Goal: Information Seeking & Learning: Learn about a topic

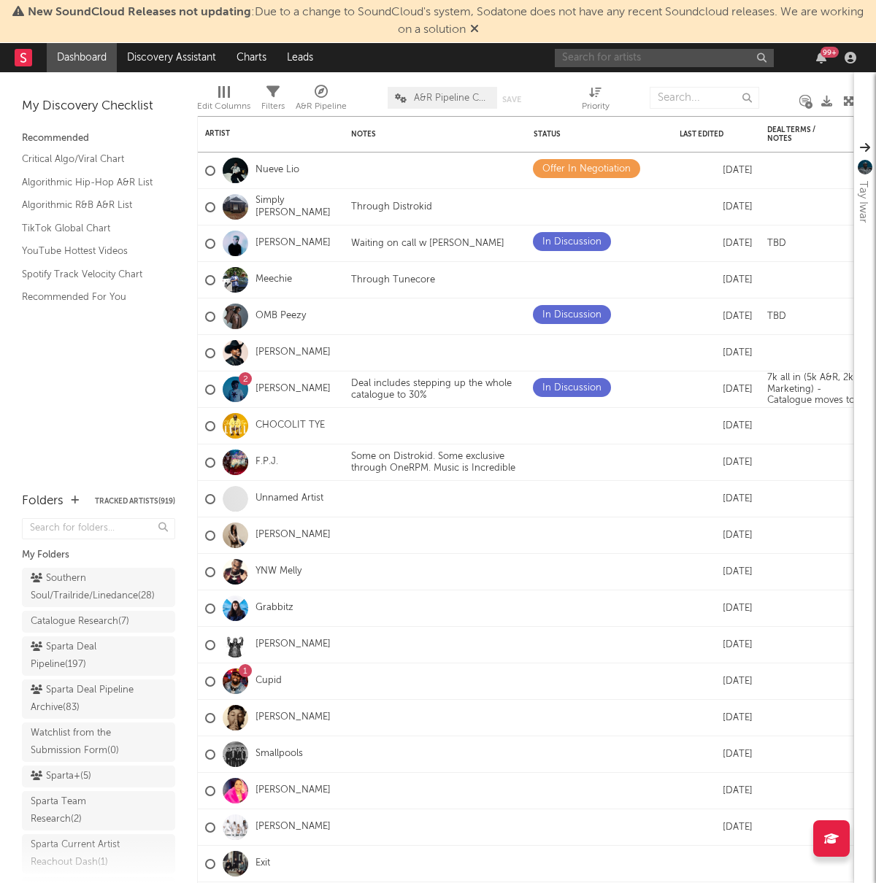
click at [584, 61] on input "text" at bounding box center [664, 58] width 219 height 18
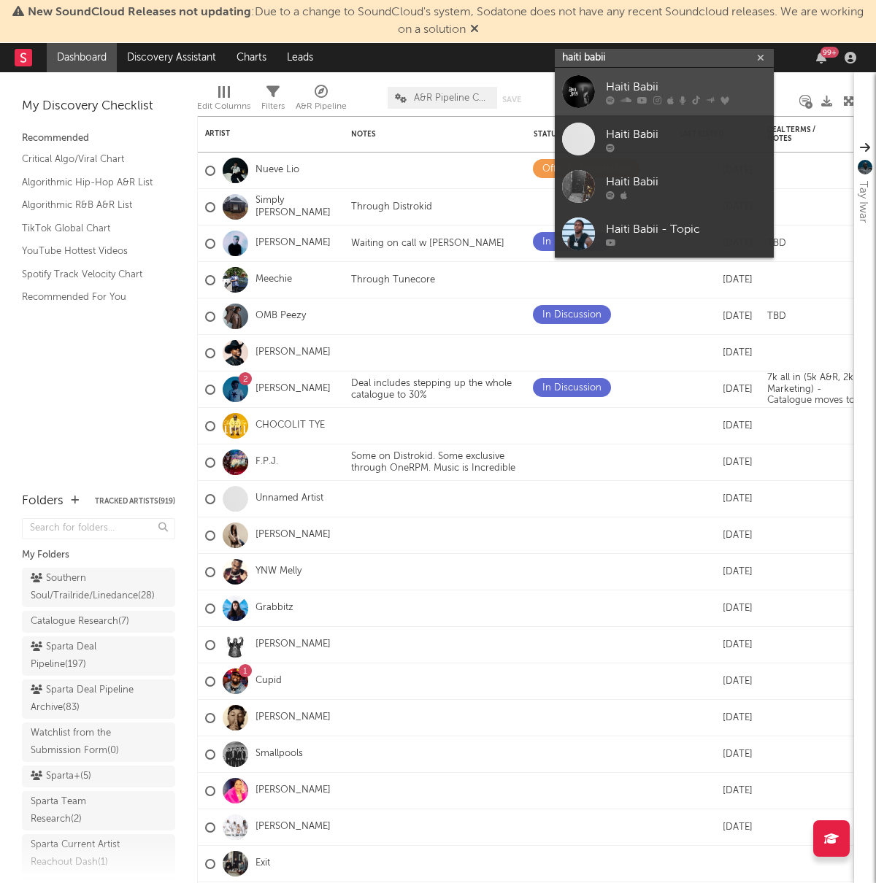
type input "haiti babii"
click at [602, 83] on link "Haiti Babii" at bounding box center [664, 91] width 219 height 47
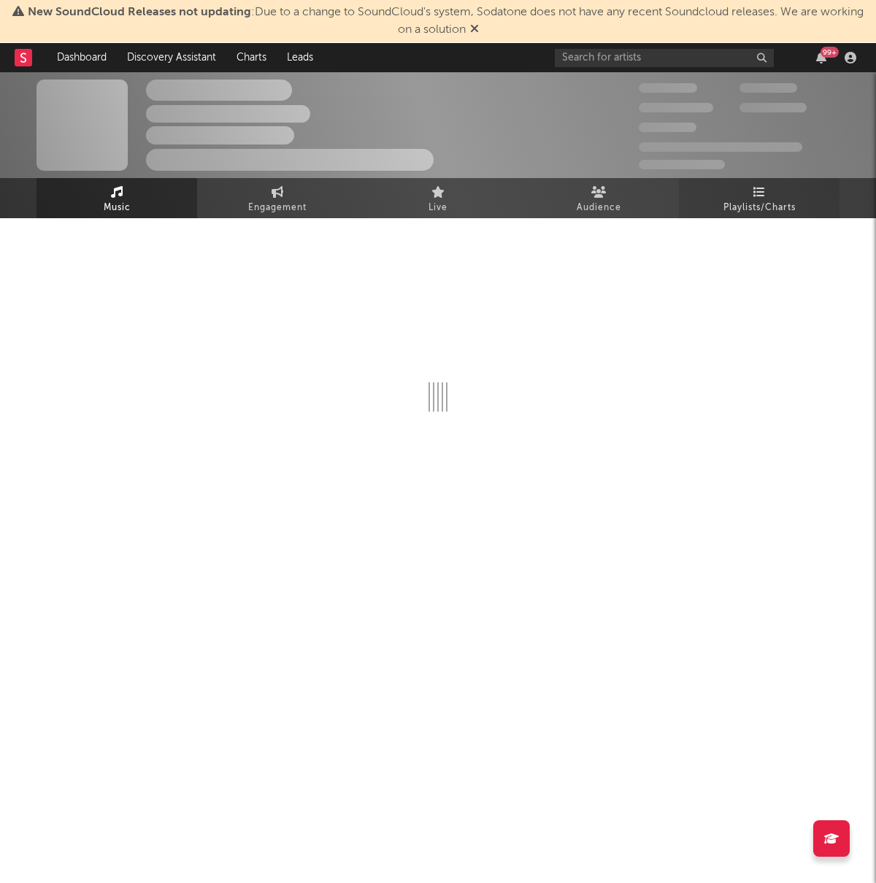
click at [769, 207] on span "Playlists/Charts" at bounding box center [759, 208] width 72 height 18
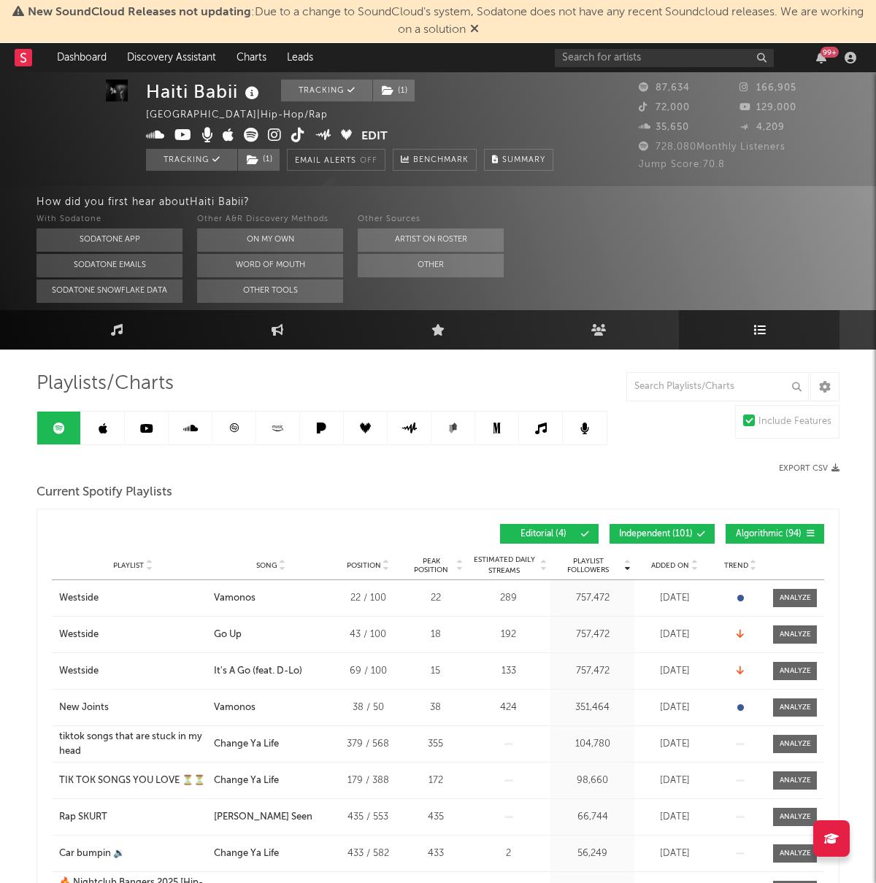
scroll to position [1, 0]
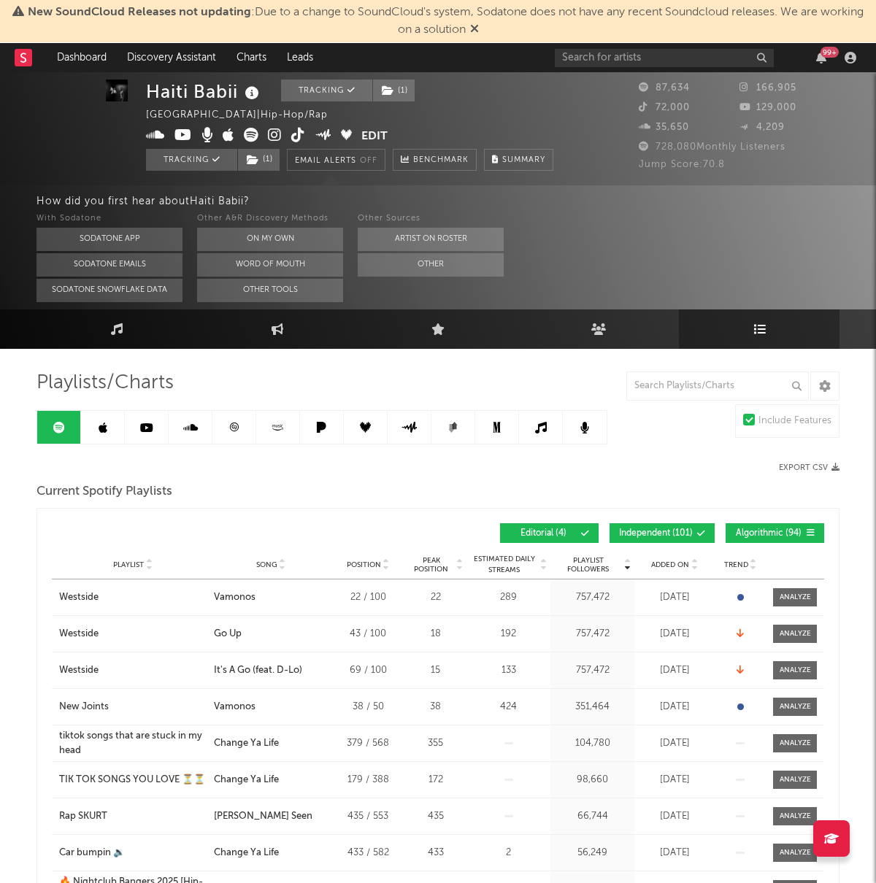
click at [680, 515] on div "Playlist Followers Playlist Song Position Peak Position Playlist Followers Adde…" at bounding box center [438, 745] width 803 height 474
click at [679, 536] on span "Independent ( 101 )" at bounding box center [656, 533] width 74 height 9
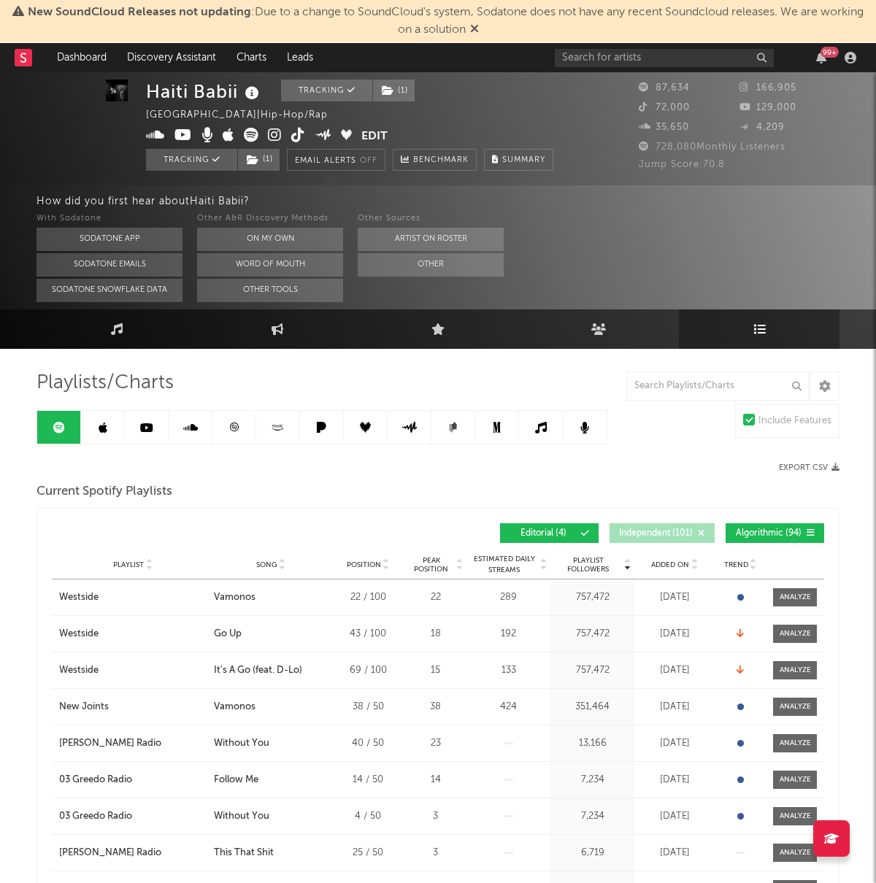
click at [764, 529] on span "Algorithmic ( 94 )" at bounding box center [768, 533] width 67 height 9
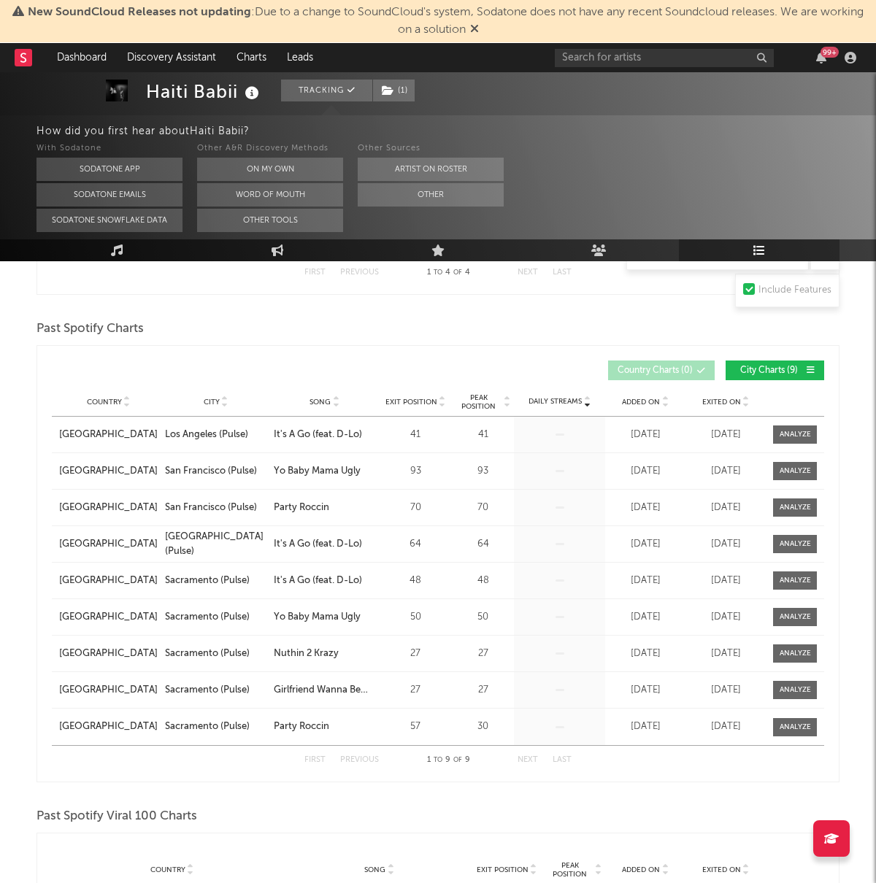
scroll to position [0, 0]
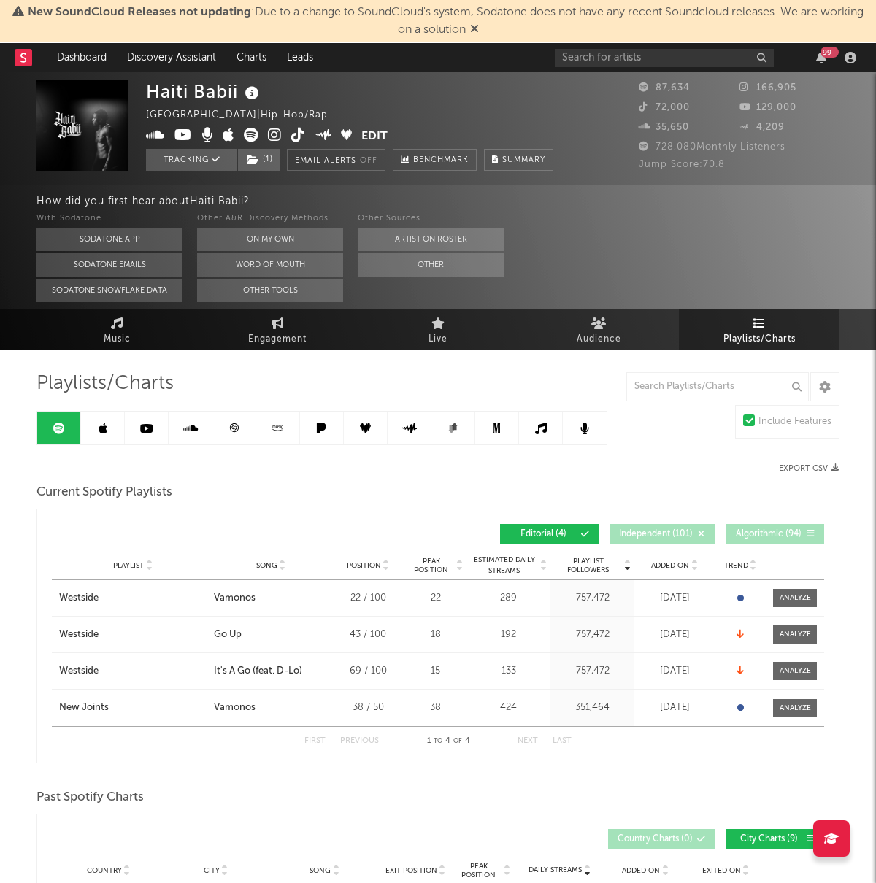
click at [103, 426] on icon at bounding box center [103, 429] width 9 height 12
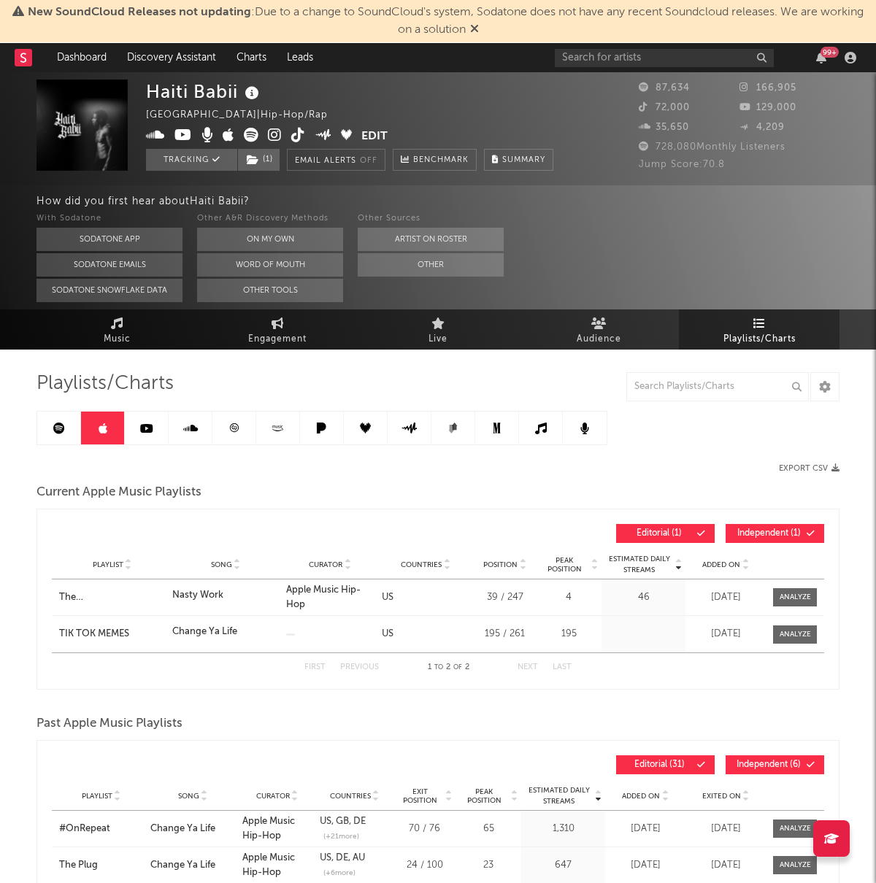
click at [163, 420] on link at bounding box center [147, 428] width 44 height 33
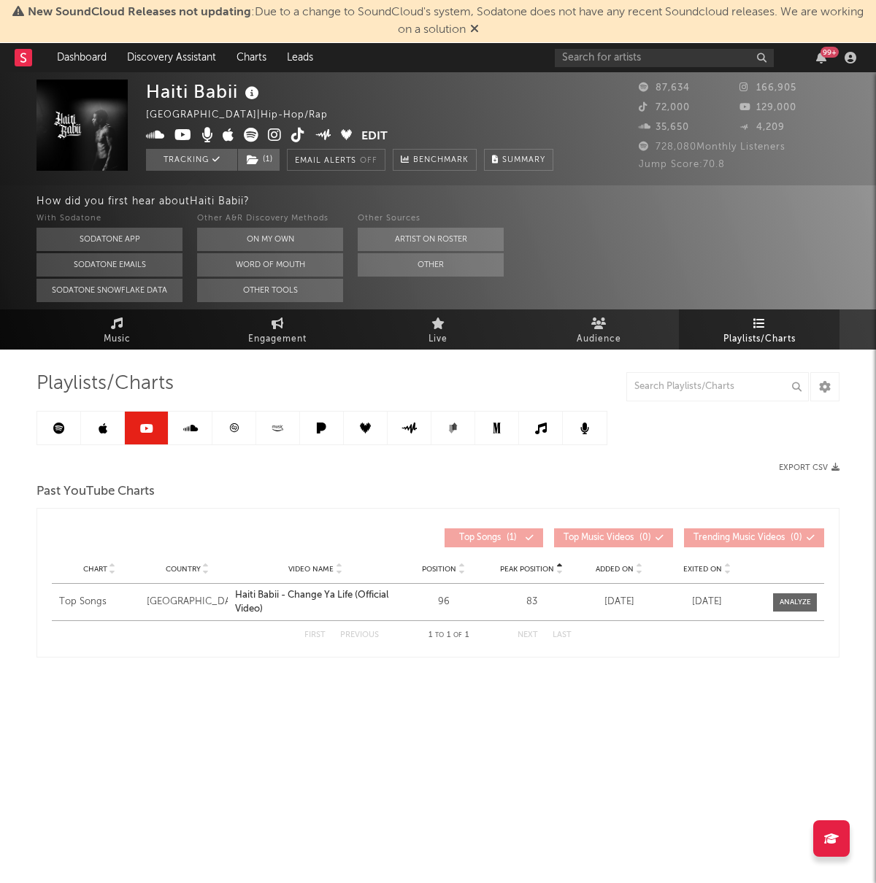
click at [180, 433] on link at bounding box center [191, 428] width 44 height 33
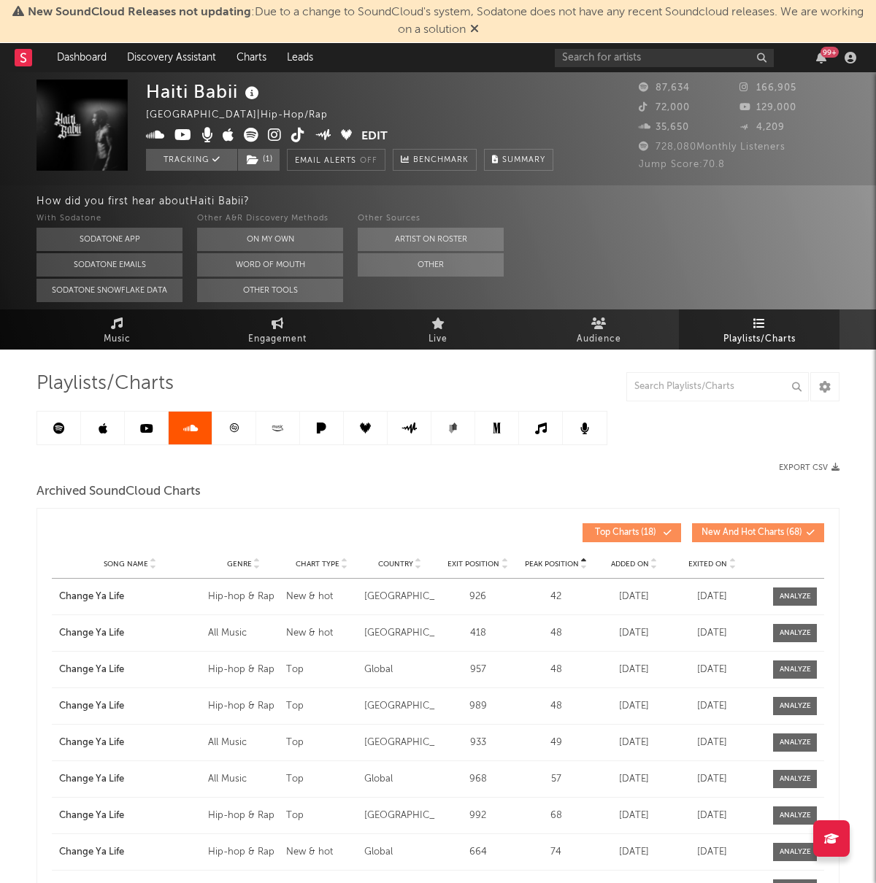
click at [239, 429] on link at bounding box center [234, 428] width 44 height 33
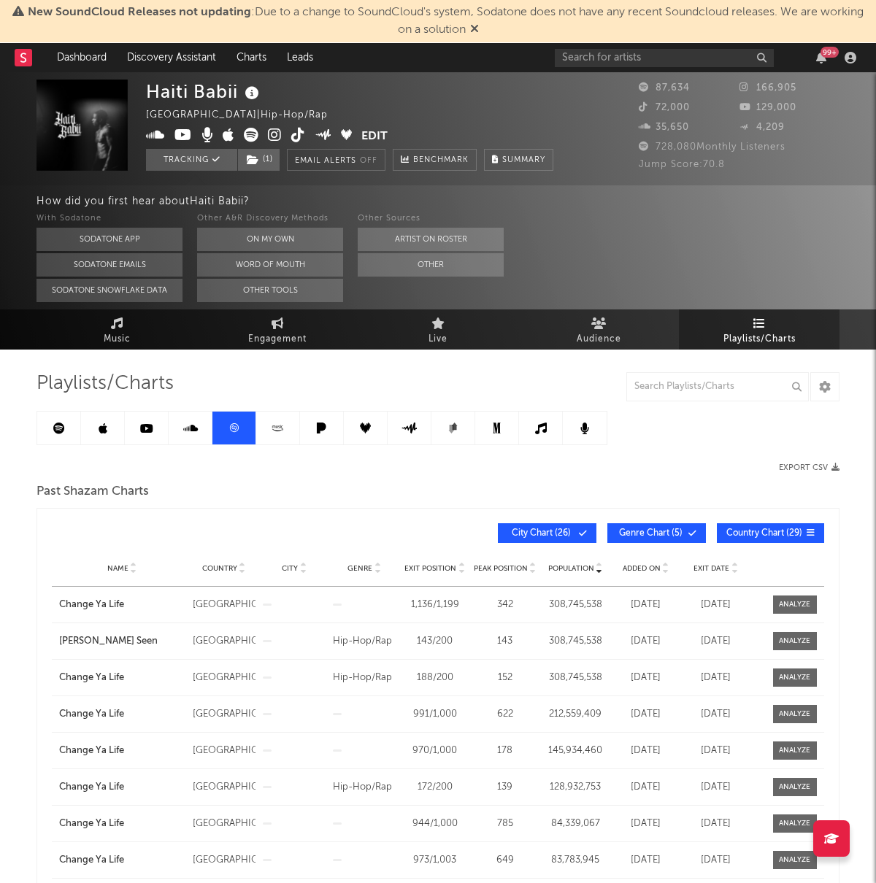
click at [288, 426] on link at bounding box center [278, 428] width 44 height 33
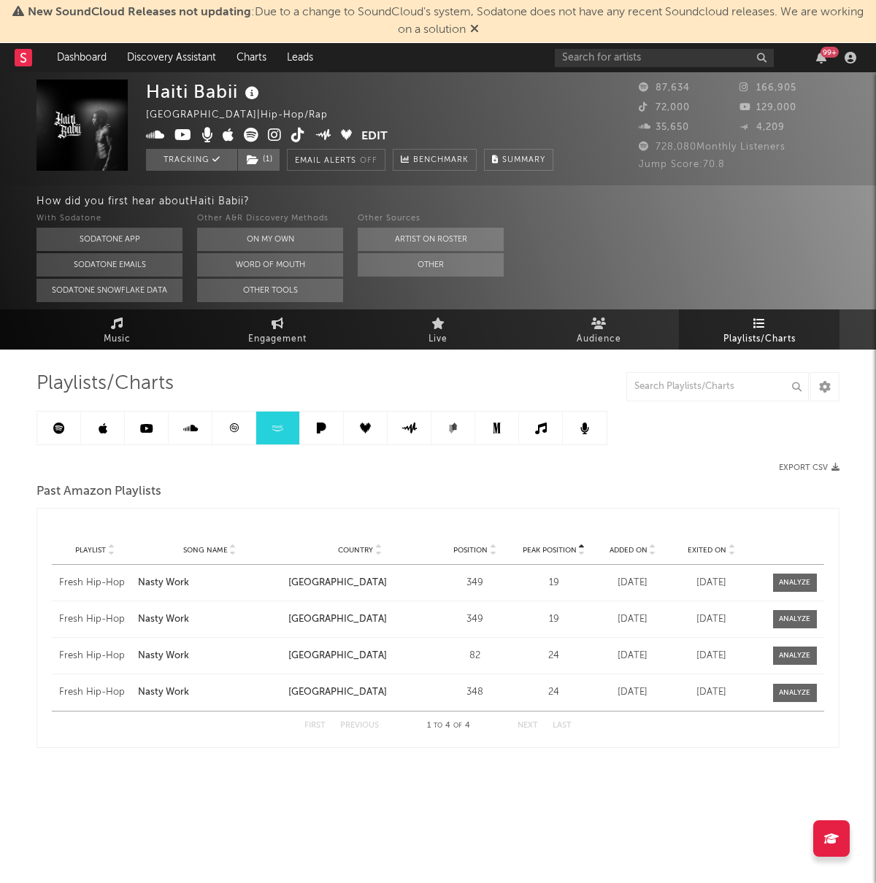
click at [336, 423] on link at bounding box center [322, 428] width 44 height 33
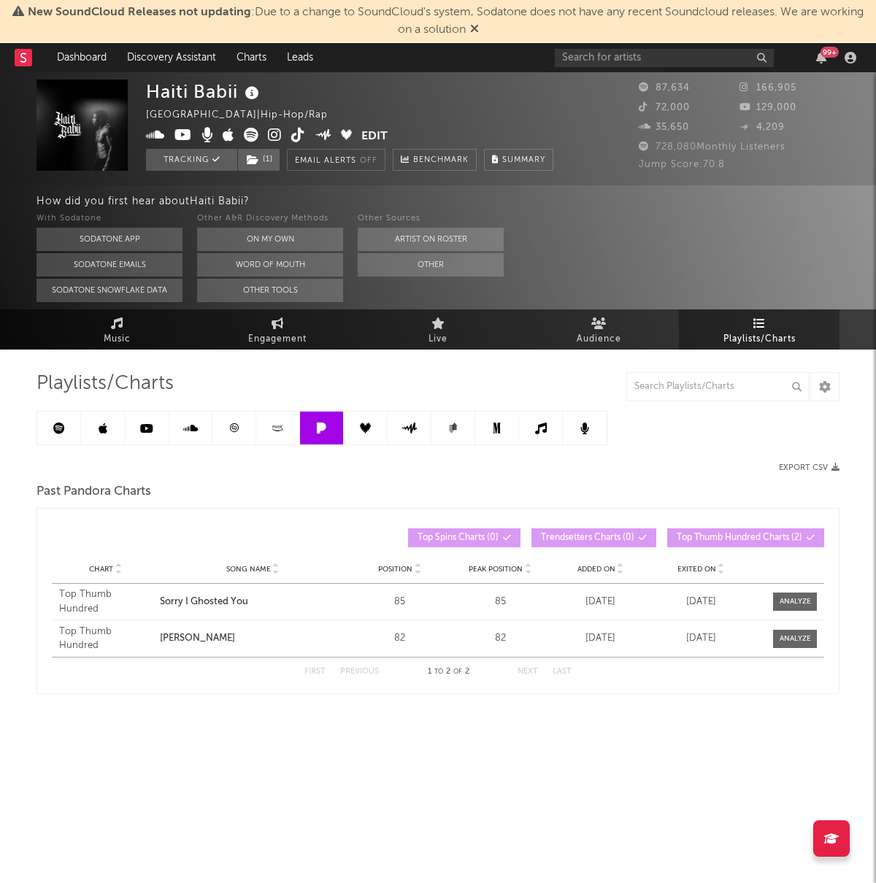
click at [371, 427] on icon at bounding box center [365, 428] width 11 height 11
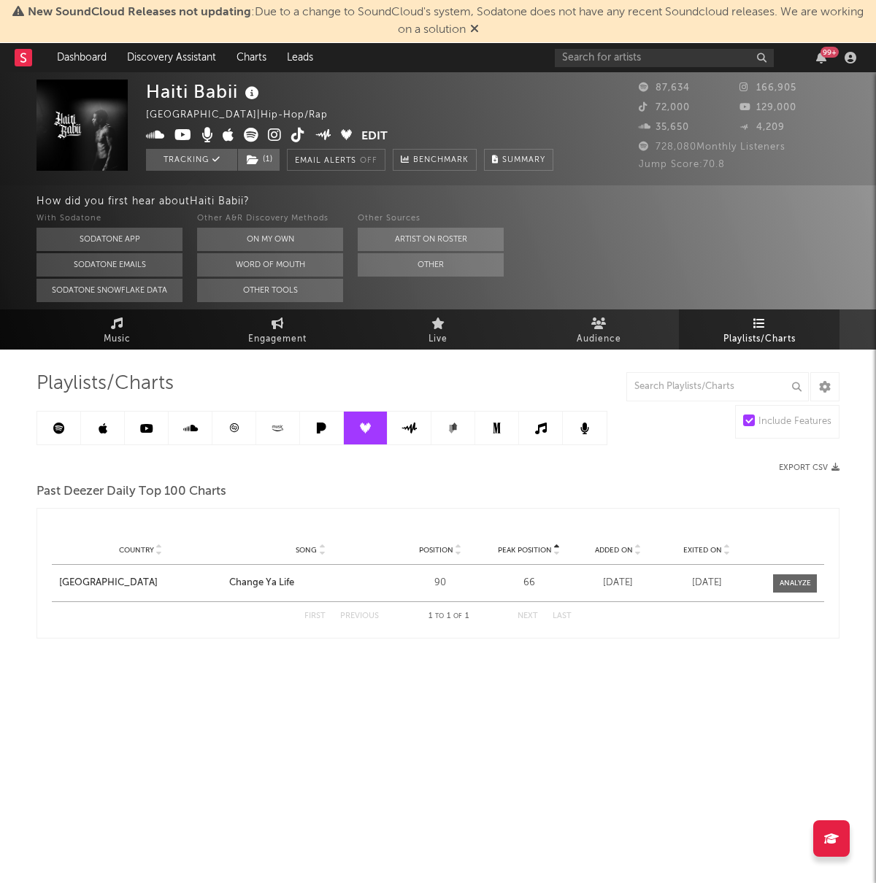
click at [426, 429] on link at bounding box center [410, 428] width 44 height 33
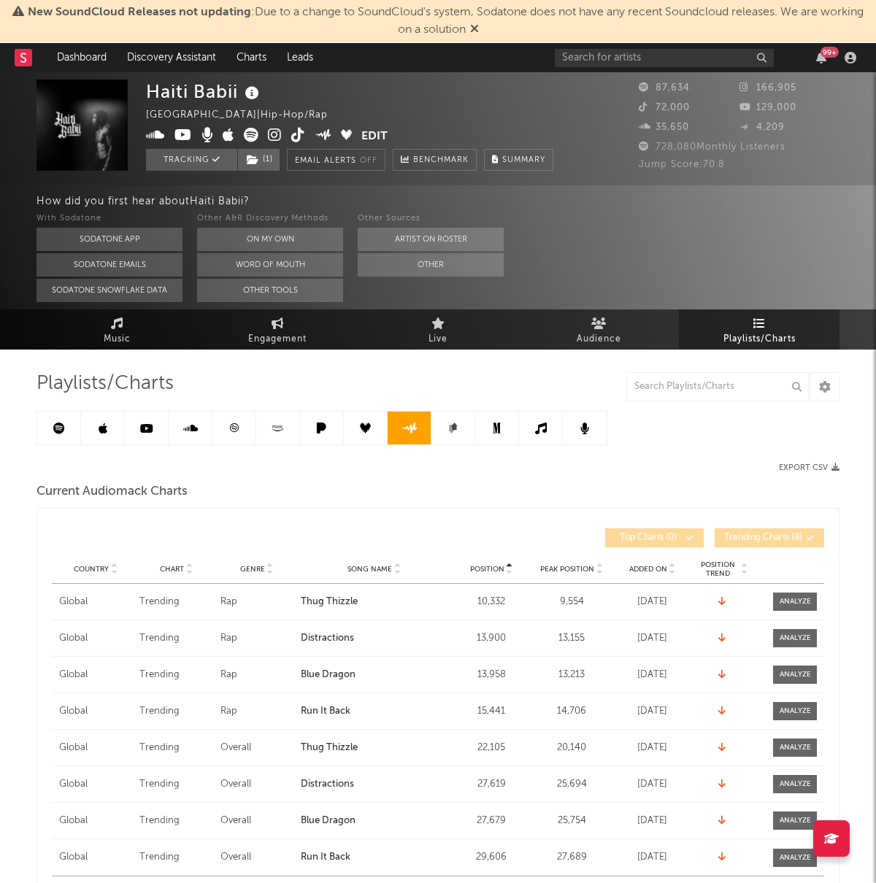
click at [483, 431] on link at bounding box center [497, 428] width 44 height 33
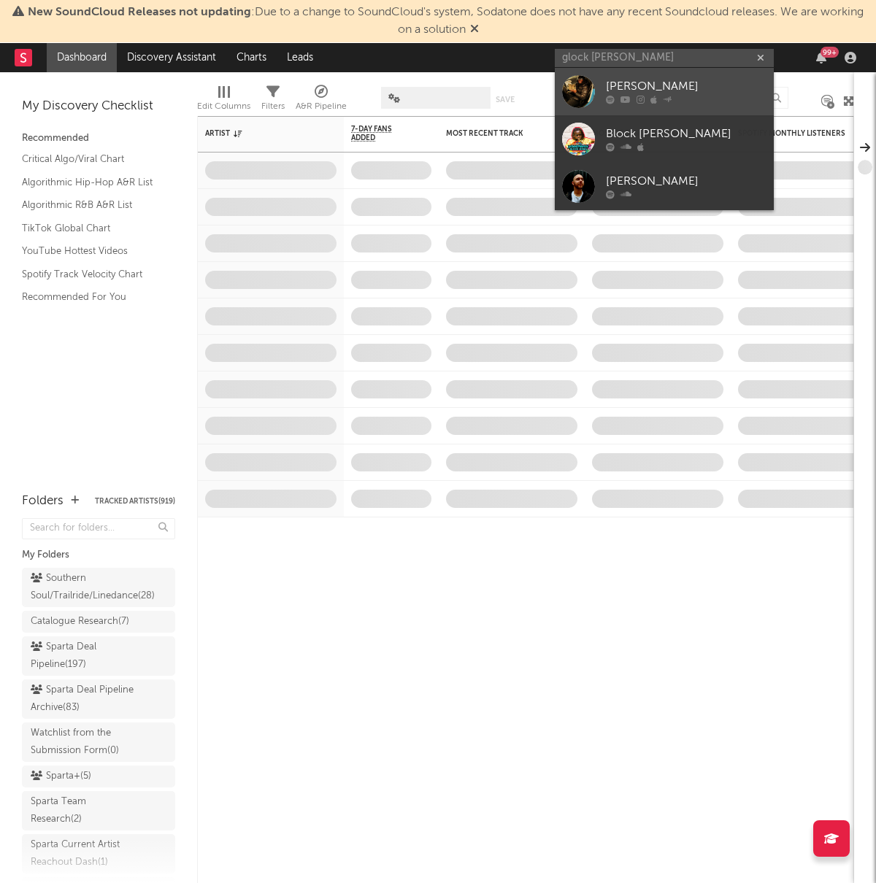
type input "glock jones"
click at [638, 88] on div "Glock Jones" at bounding box center [686, 87] width 161 height 18
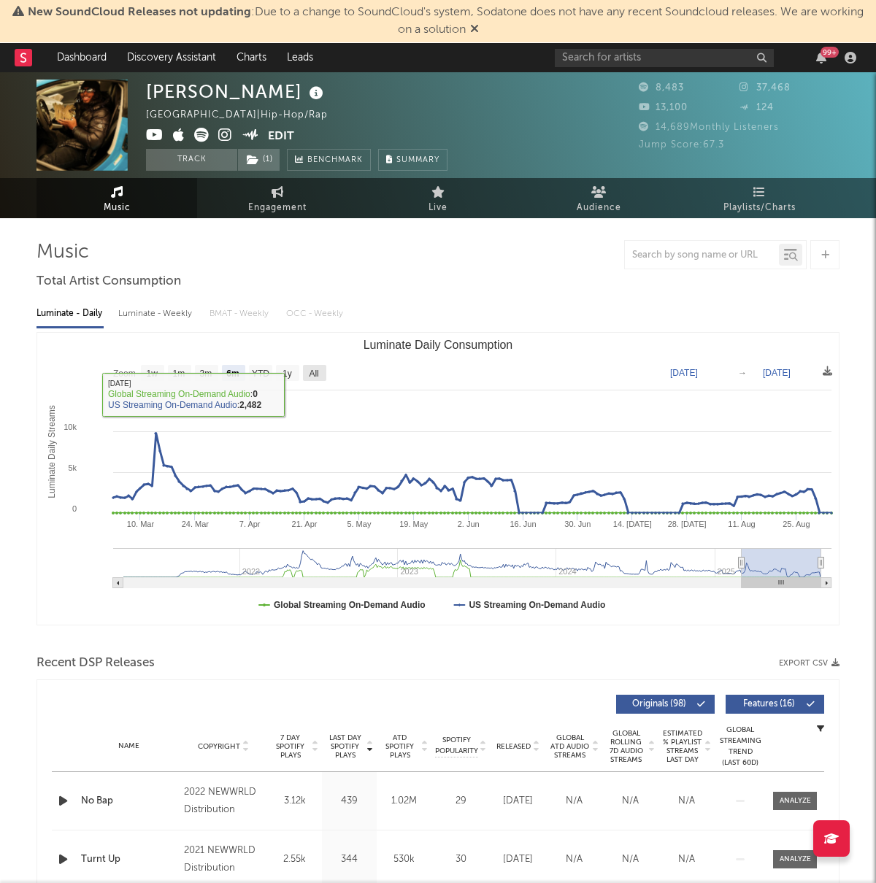
click at [323, 374] on rect "Luminate Daily Consumption" at bounding box center [314, 373] width 23 height 16
select select "All"
type input "2021-04-07"
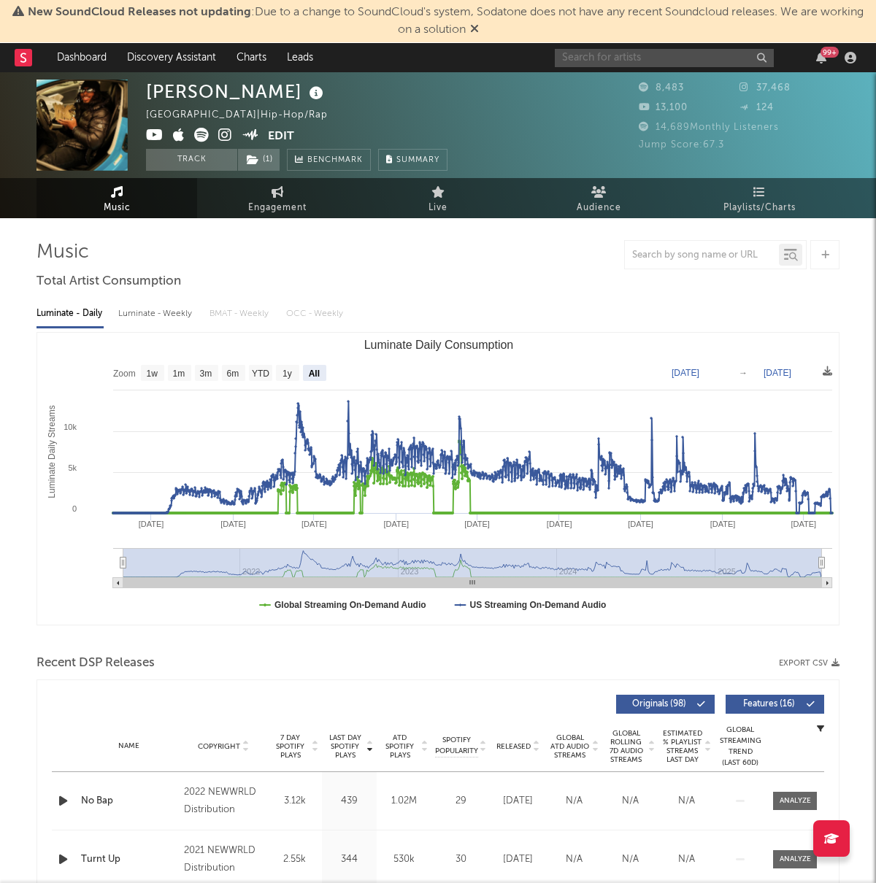
click at [621, 49] on input "text" at bounding box center [664, 58] width 219 height 18
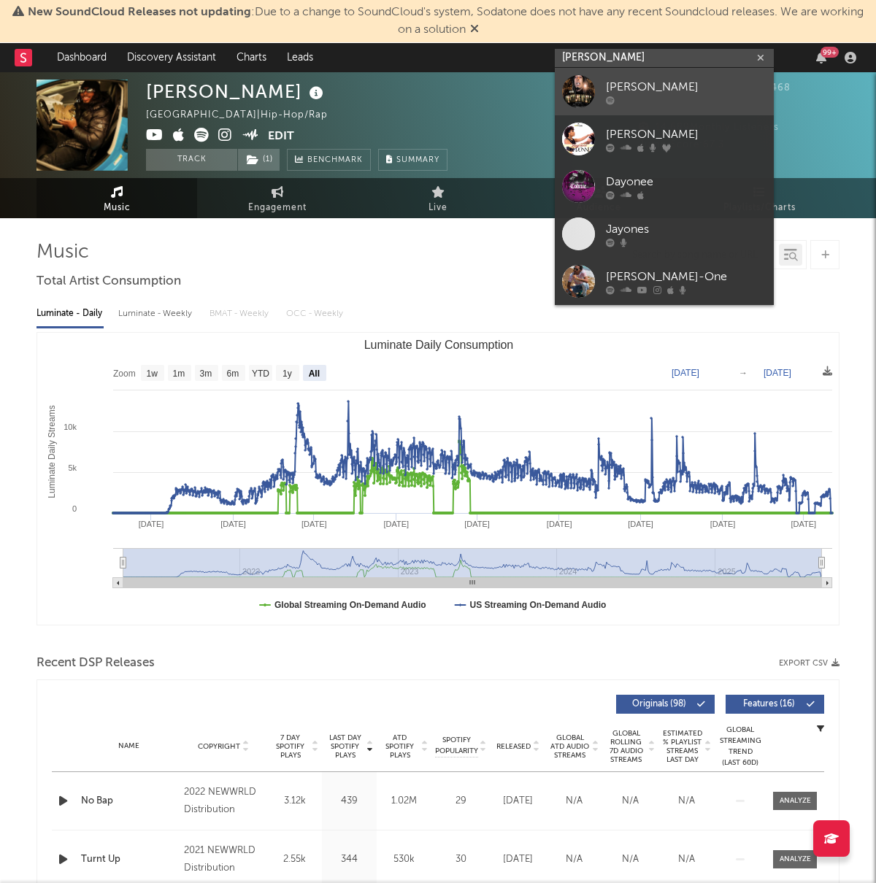
type input "jay onee"
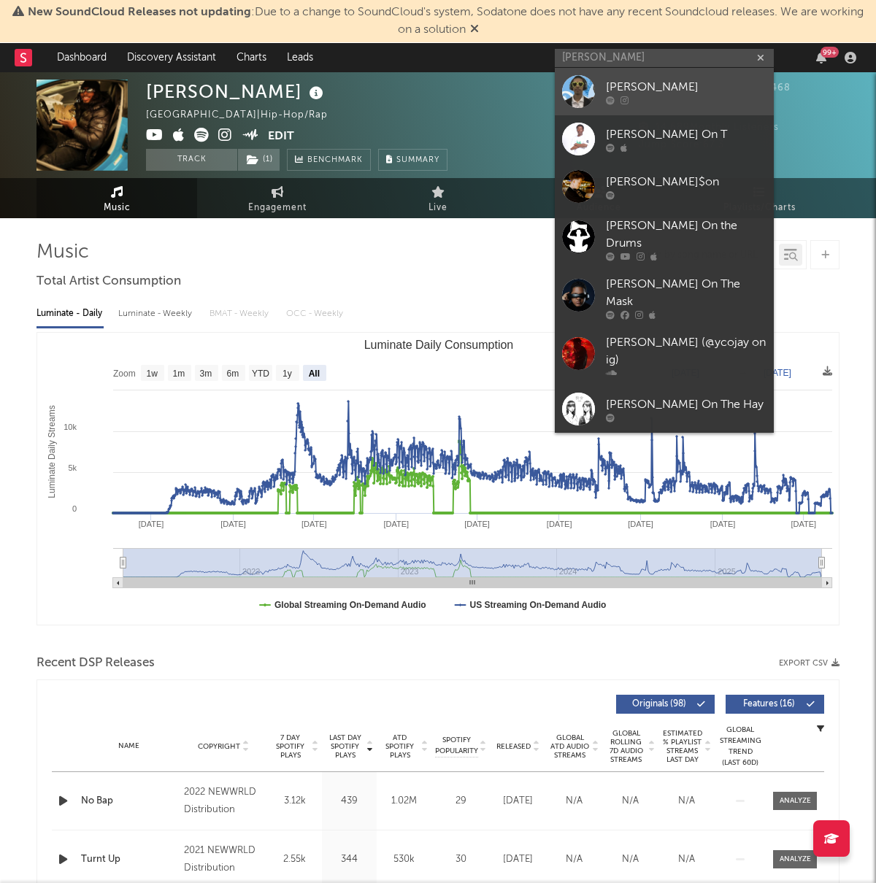
click at [603, 89] on link "JAY$oN" at bounding box center [664, 91] width 219 height 47
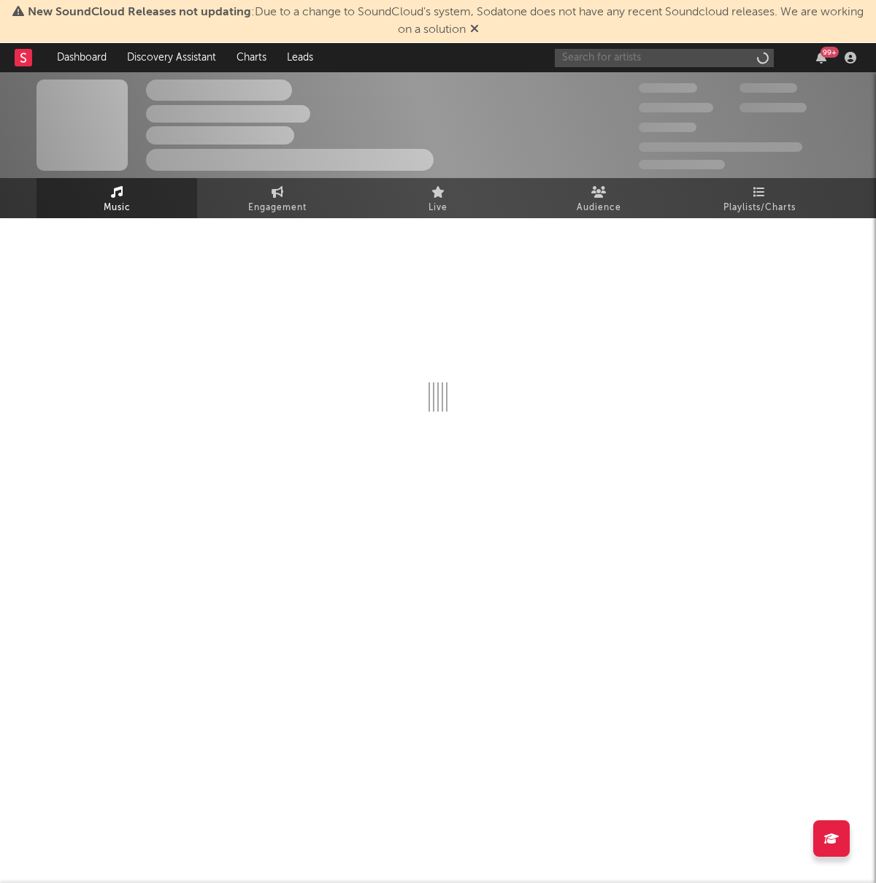
click at [614, 56] on input "text" at bounding box center [664, 58] width 219 height 18
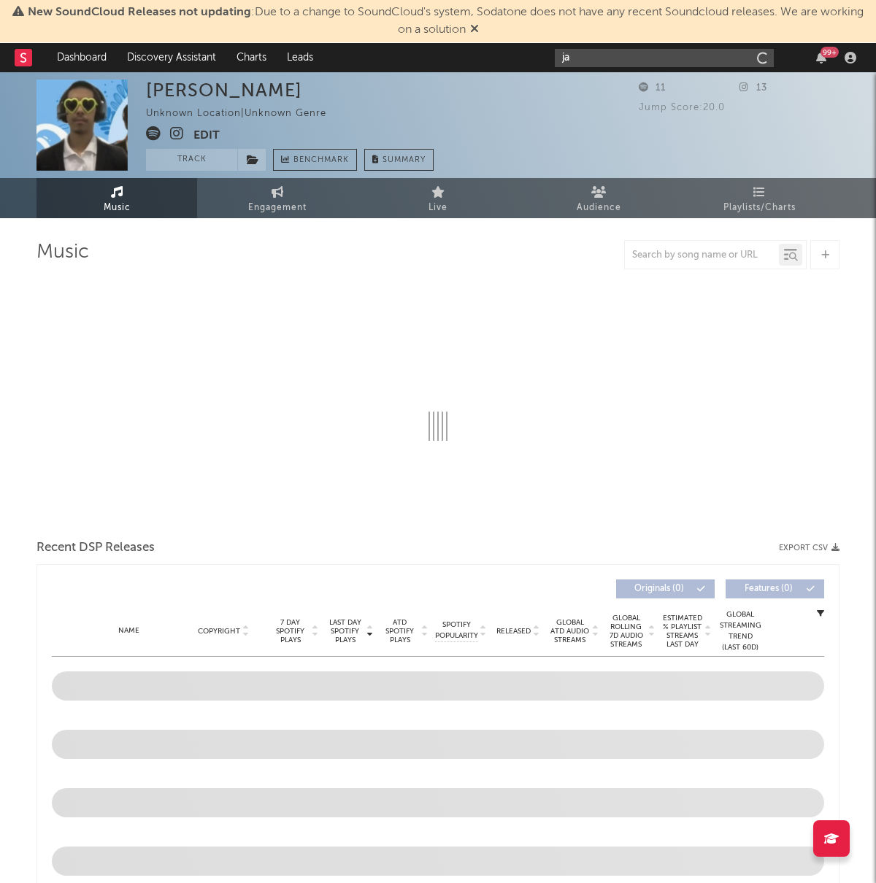
type input "jay"
select select "1w"
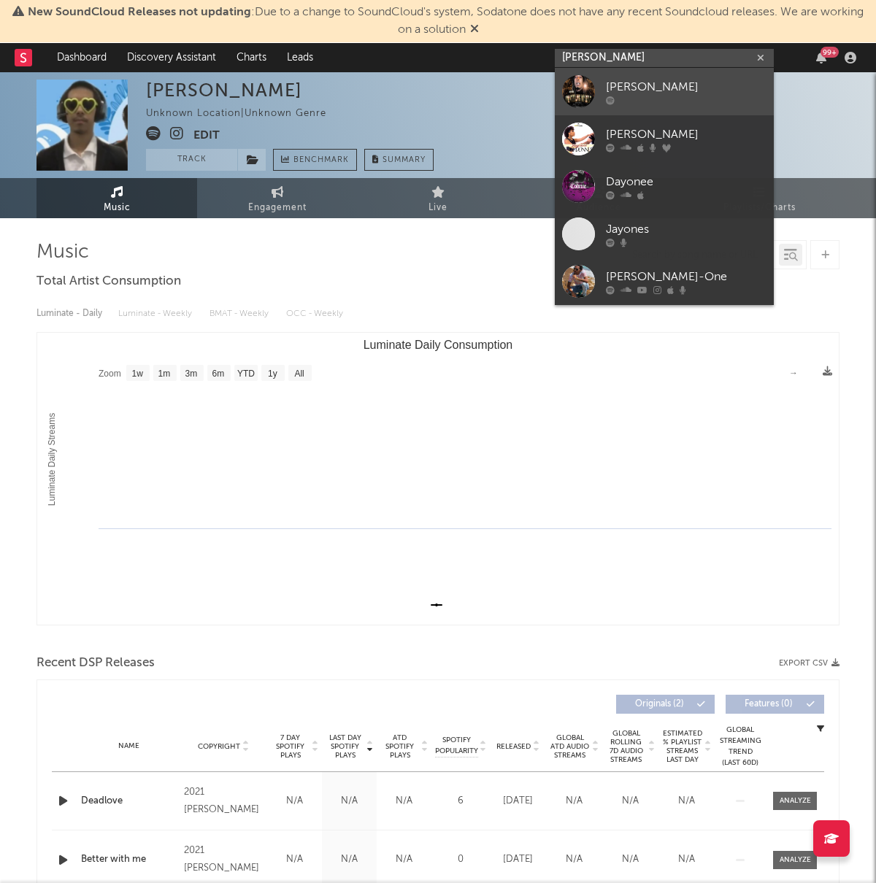
type input "jay onee"
click at [613, 87] on div "[PERSON_NAME]" at bounding box center [686, 87] width 161 height 18
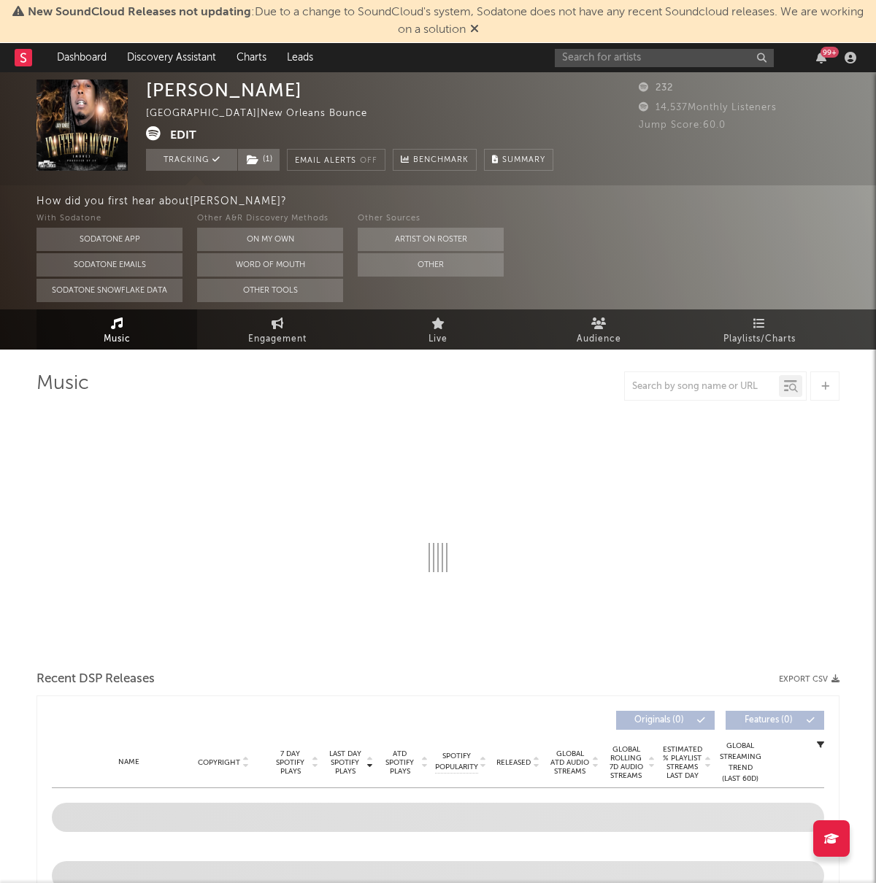
select select "6m"
